Goal: Find specific page/section: Find specific page/section

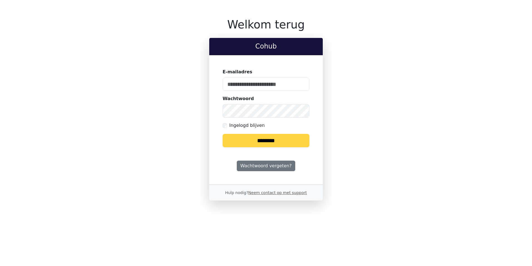
type input "**********"
click at [285, 137] on input "********" at bounding box center [266, 140] width 87 height 13
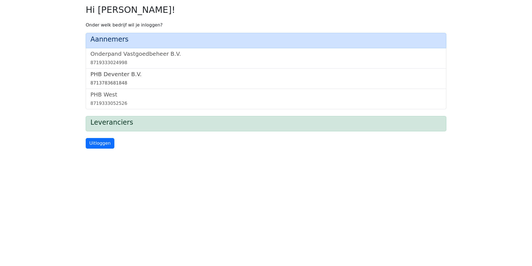
click at [122, 80] on div "8713783681848" at bounding box center [265, 83] width 351 height 7
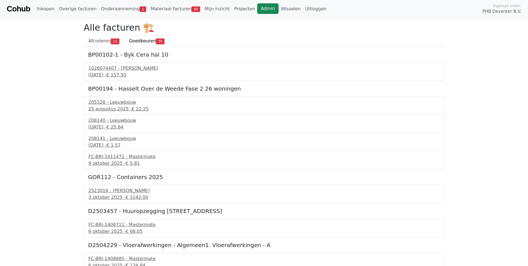
click at [257, 9] on link "Admin" at bounding box center [267, 8] width 21 height 11
